Goal: Task Accomplishment & Management: Complete application form

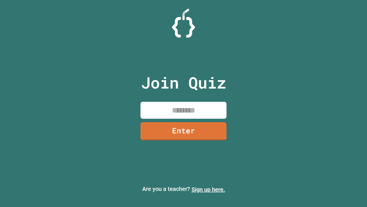
click at [208, 189] on link "Sign up here." at bounding box center [209, 189] width 34 height 7
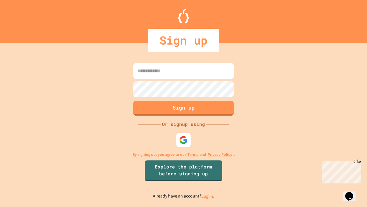
click at [208, 196] on link "Log in." at bounding box center [207, 196] width 13 height 6
